Goal: Task Accomplishment & Management: Use online tool/utility

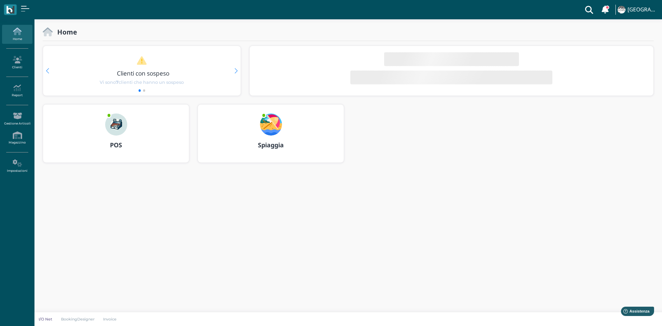
click at [132, 129] on div at bounding box center [116, 119] width 33 height 31
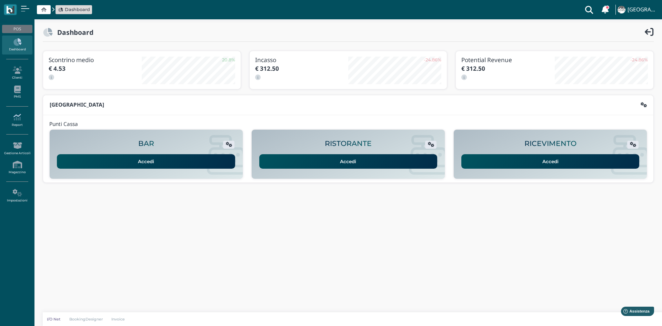
click at [15, 121] on icon at bounding box center [17, 117] width 30 height 8
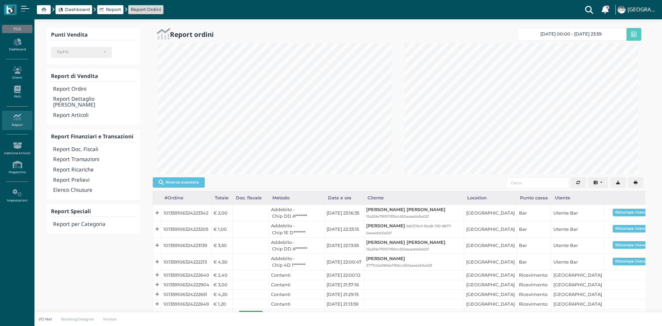
select select
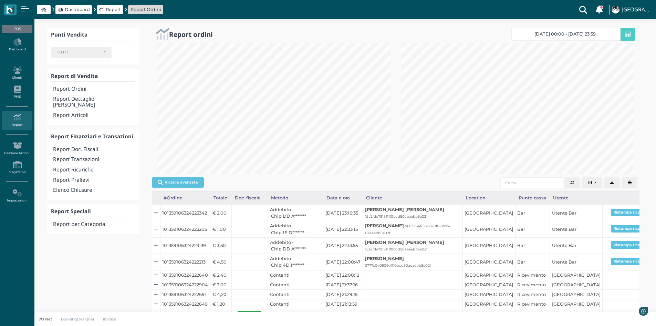
scroll to position [131, 244]
click at [87, 146] on h4 "Report Doc. Fiscali" at bounding box center [94, 149] width 82 height 6
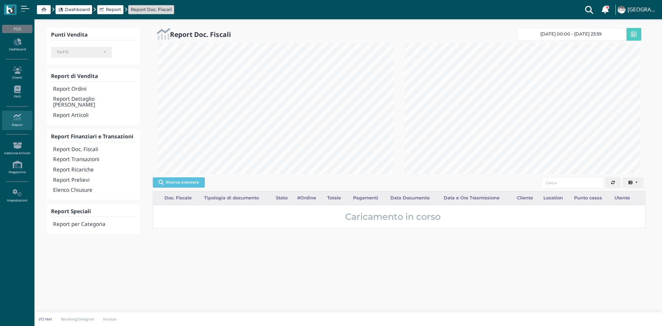
select select
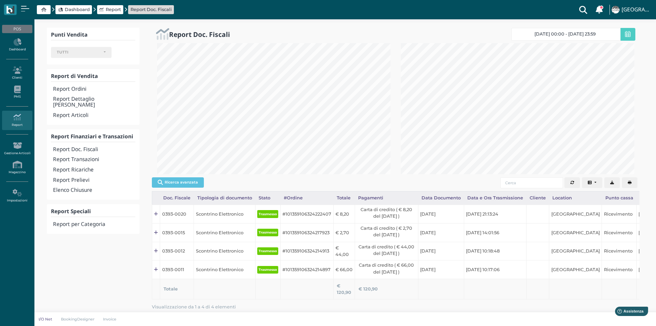
scroll to position [344407, 344294]
click at [631, 181] on icon "button" at bounding box center [630, 183] width 4 height 4
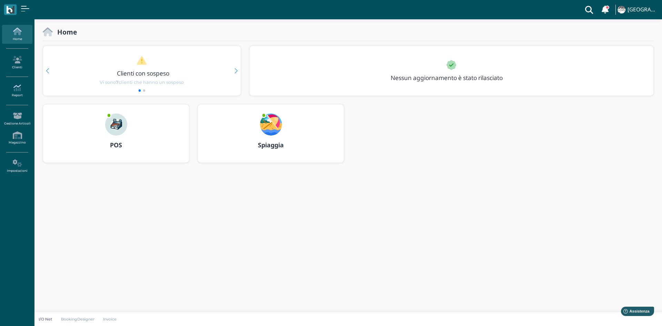
click at [18, 86] on icon at bounding box center [17, 88] width 30 height 8
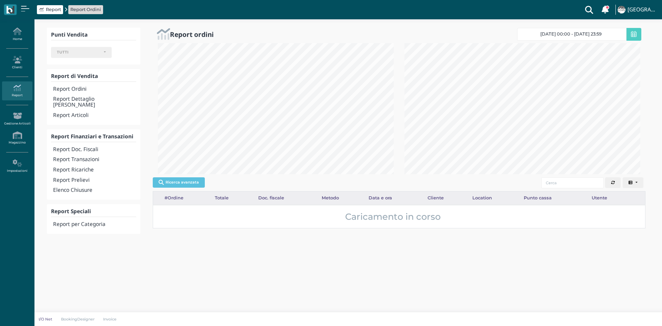
select select
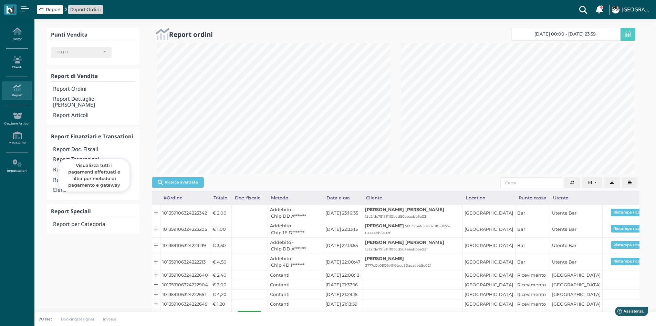
click at [90, 156] on h4 "Report Transazioni" at bounding box center [94, 159] width 82 height 6
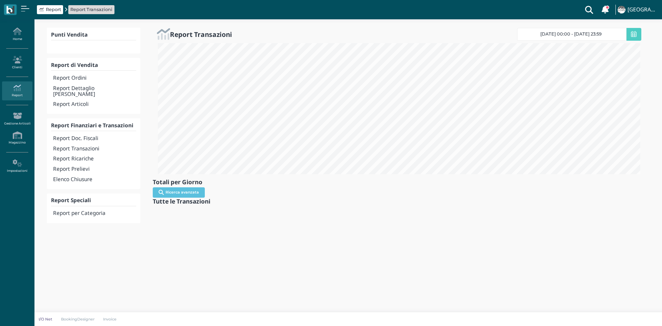
select select
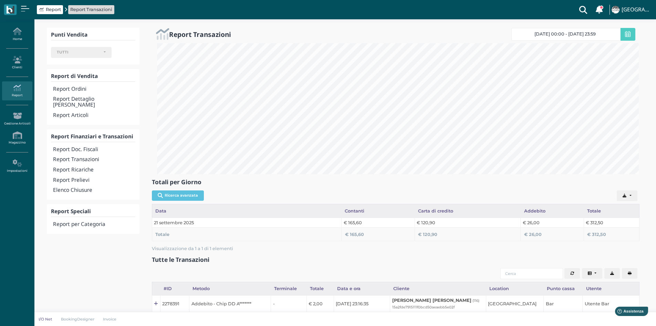
scroll to position [344407, 344050]
click at [77, 187] on h4 "Elenco Chiusure" at bounding box center [94, 190] width 82 height 6
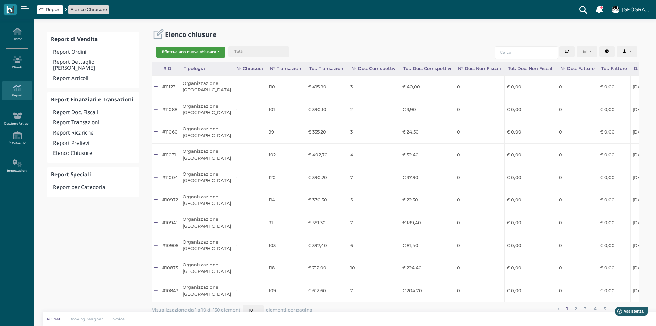
click at [183, 51] on button "Effettua una nuova chiusura" at bounding box center [190, 52] width 69 height 11
click at [186, 60] on span "Organizzazione" at bounding box center [182, 63] width 53 height 9
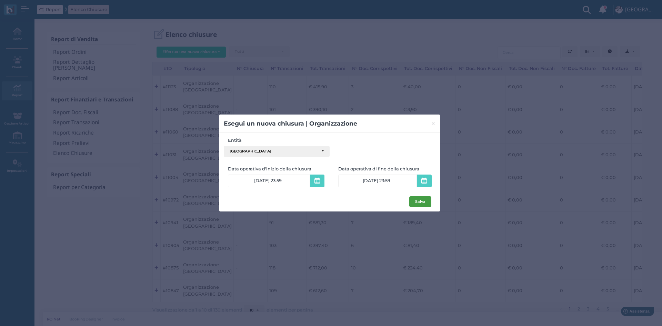
click at [420, 199] on button "Salva" at bounding box center [420, 201] width 22 height 11
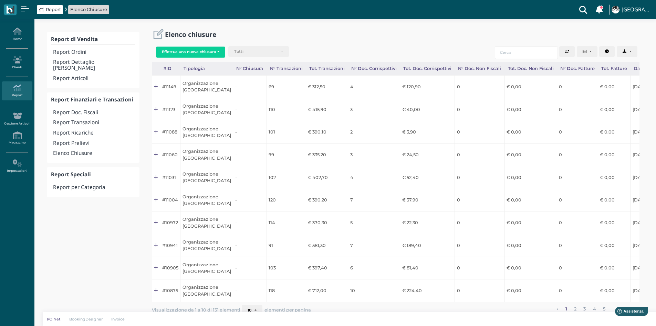
scroll to position [0, 68]
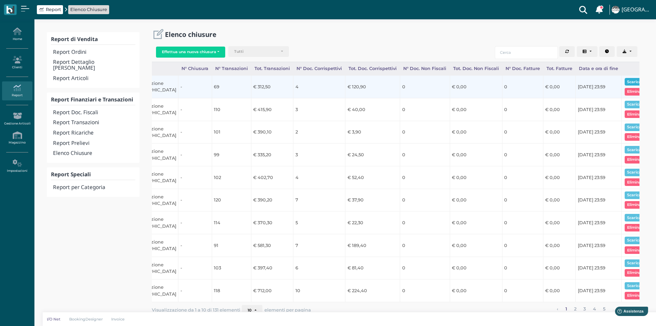
click at [625, 83] on button "Scarica pdf" at bounding box center [638, 82] width 27 height 8
